Goal: Check status: Check status

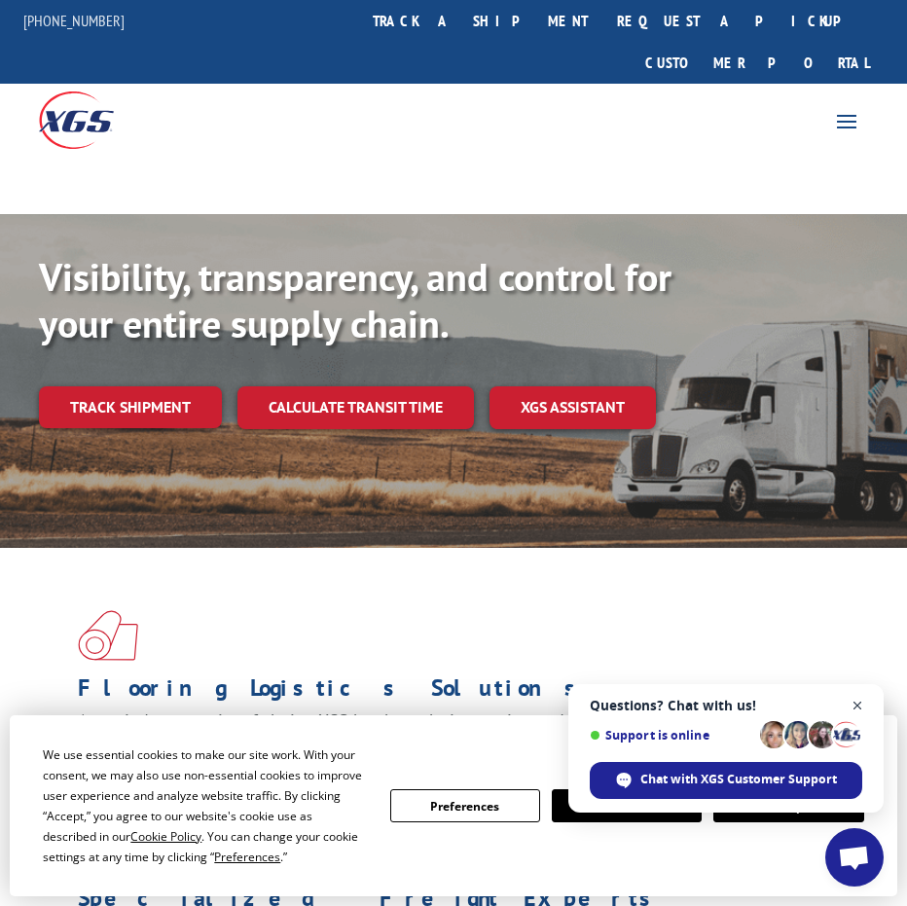
click at [855, 711] on span "Close chat" at bounding box center [858, 706] width 24 height 24
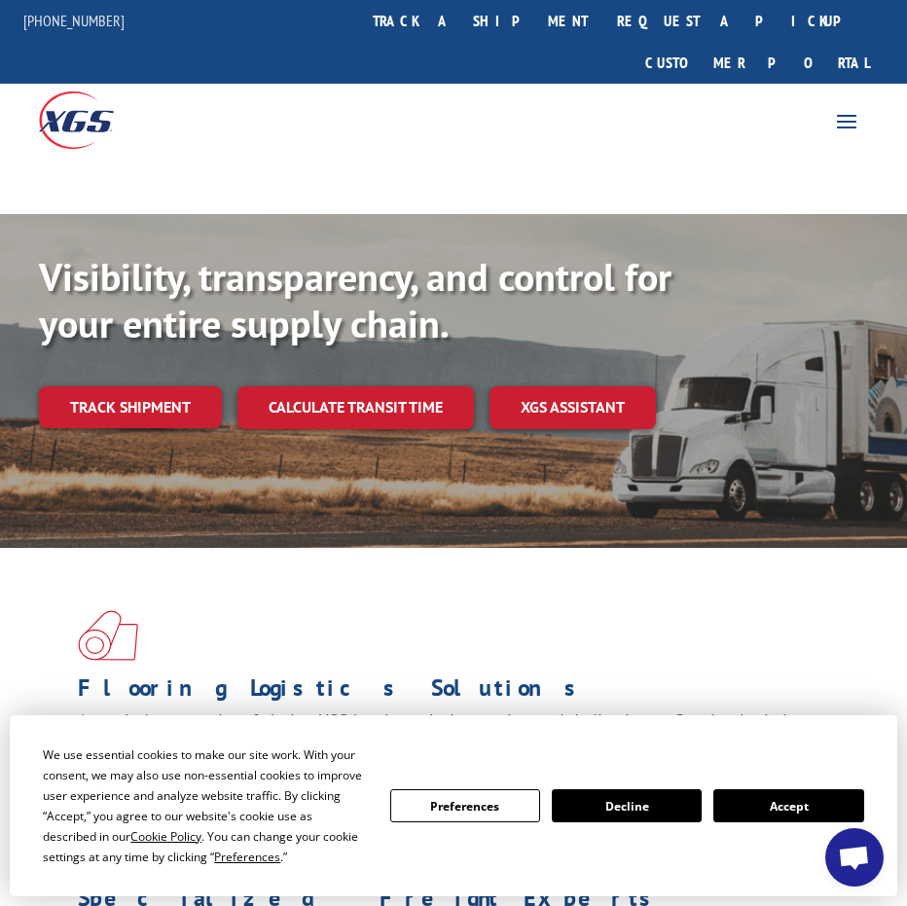
click at [757, 804] on button "Accept" at bounding box center [788, 805] width 150 height 33
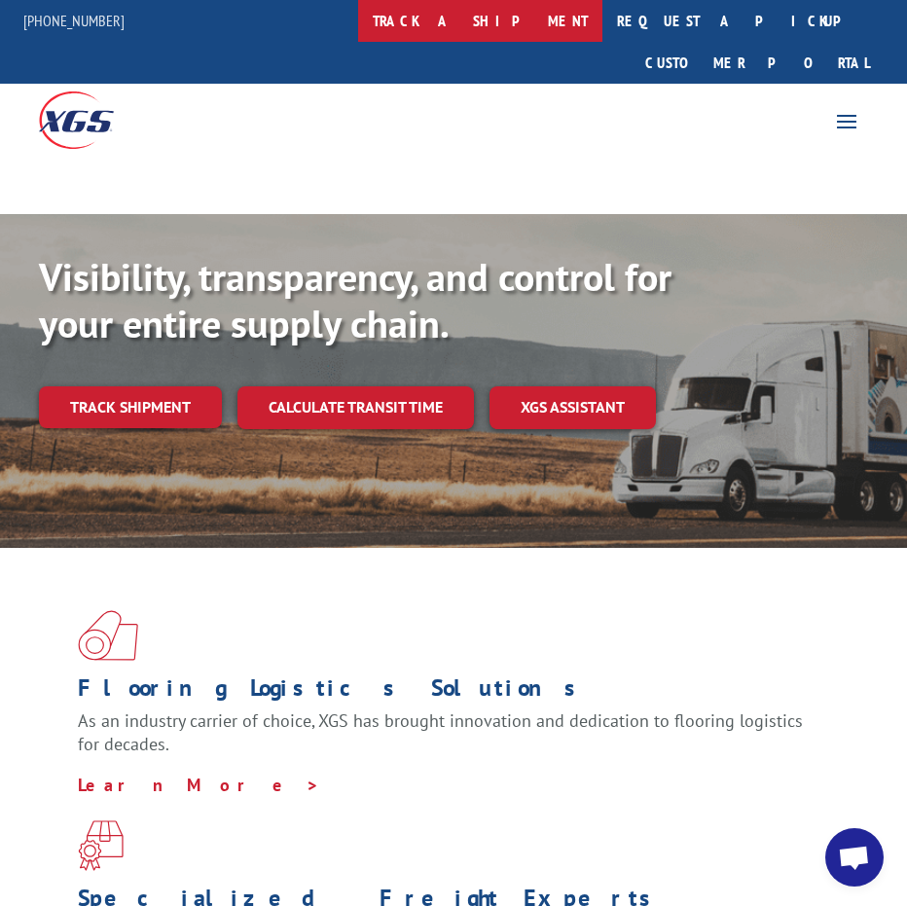
click at [556, 22] on link "track a shipment" at bounding box center [480, 21] width 244 height 42
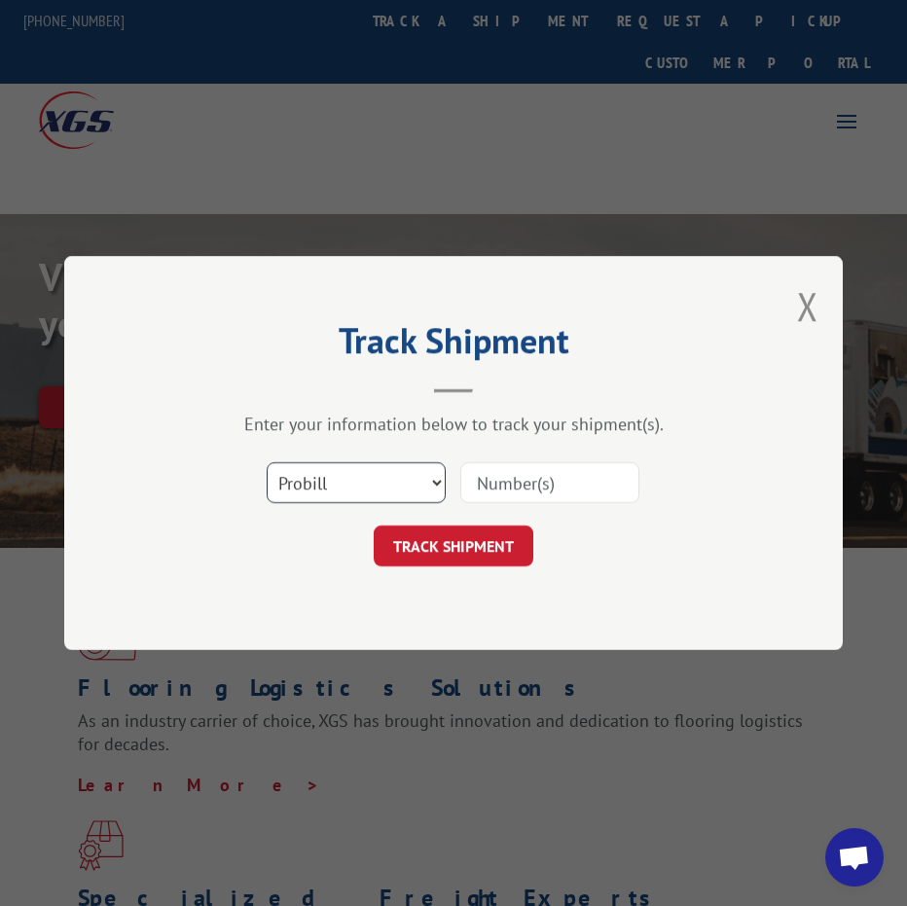
click at [406, 484] on select "Select category... Probill BOL PO" at bounding box center [356, 482] width 179 height 41
click at [267, 462] on select "Select category... Probill BOL PO" at bounding box center [356, 482] width 179 height 41
click at [512, 479] on input at bounding box center [549, 482] width 179 height 41
paste input "17503793"
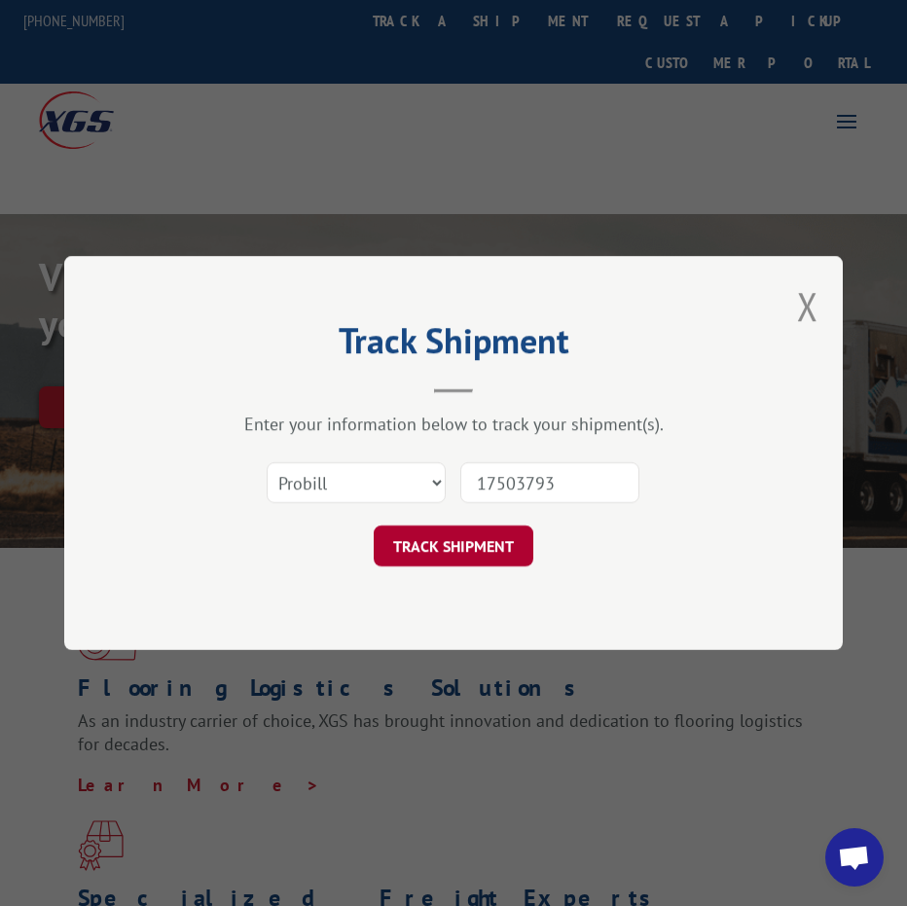
type input "17503793"
click at [489, 553] on button "TRACK SHIPMENT" at bounding box center [454, 546] width 160 height 41
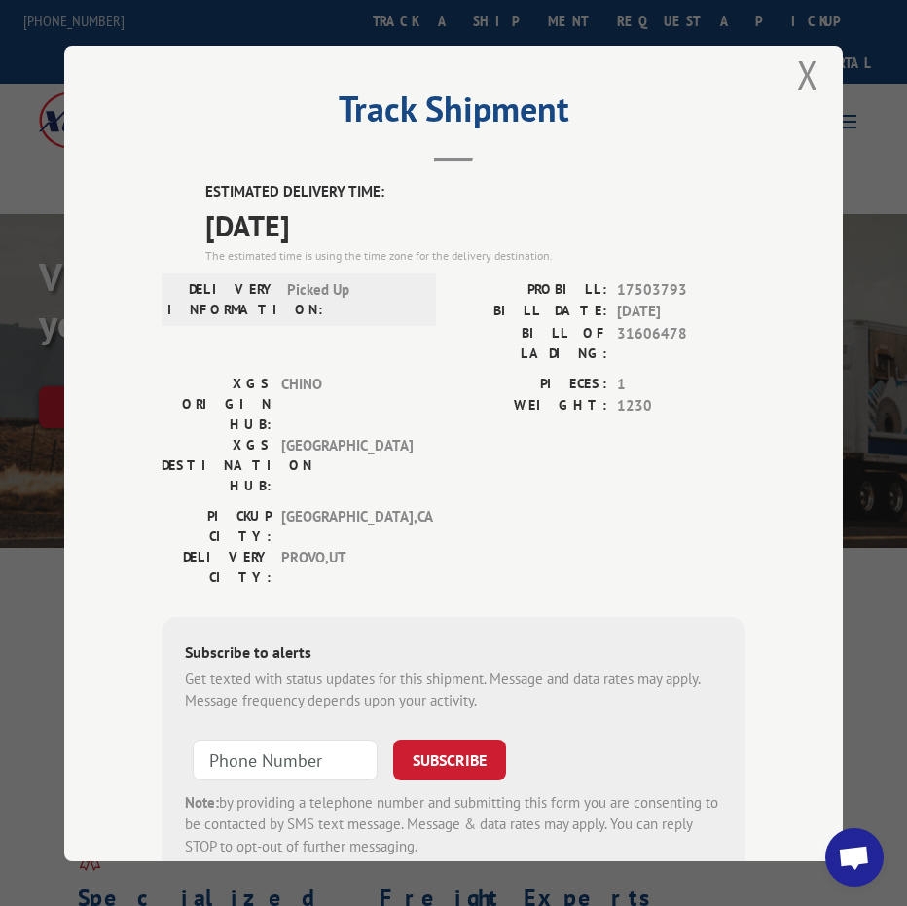
scroll to position [22, 0]
click at [797, 55] on button "Close modal" at bounding box center [807, 74] width 21 height 52
